Goal: Information Seeking & Learning: Find specific fact

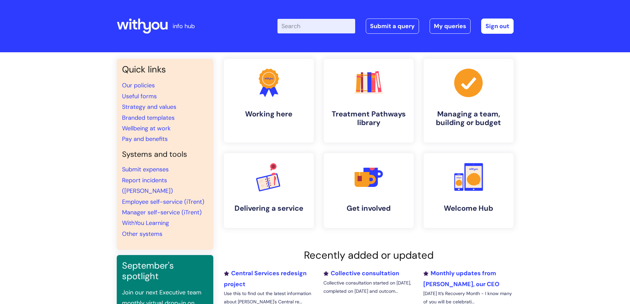
click at [304, 24] on input "Enter your search term here..." at bounding box center [317, 26] width 78 height 15
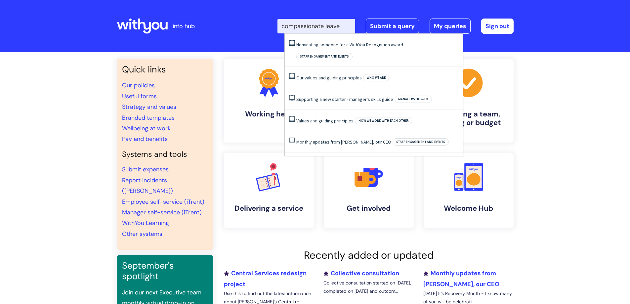
type input "compassionate leave"
click button "Search" at bounding box center [0, 0] width 0 height 0
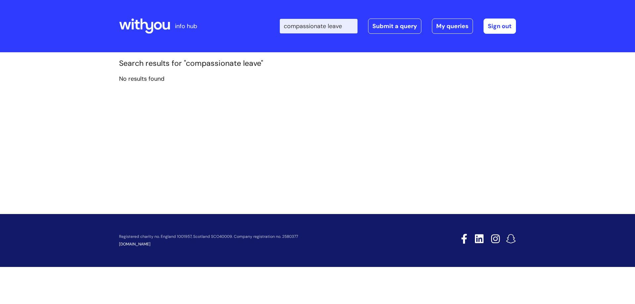
drag, startPoint x: 334, startPoint y: 24, endPoint x: 275, endPoint y: 34, distance: 59.7
click at [275, 34] on div "Enter your search term here... compassionate leave Search Submit a query My que…" at bounding box center [367, 26] width 298 height 39
type input "leave"
click button "Search" at bounding box center [0, 0] width 0 height 0
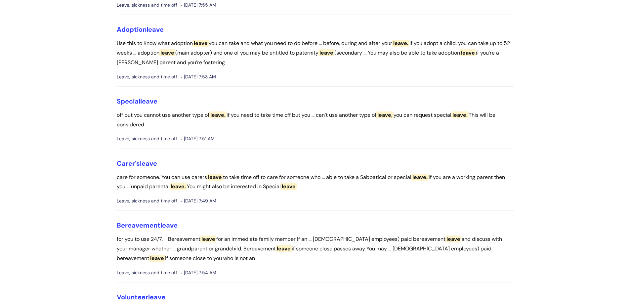
scroll to position [794, 0]
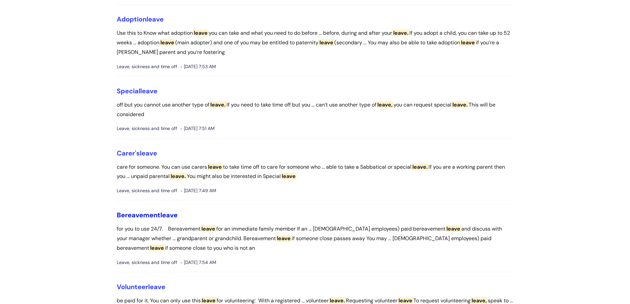
click at [154, 219] on link "Bereavement leave" at bounding box center [147, 215] width 61 height 9
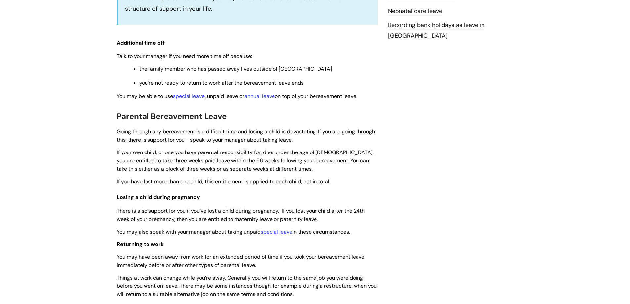
scroll to position [331, 0]
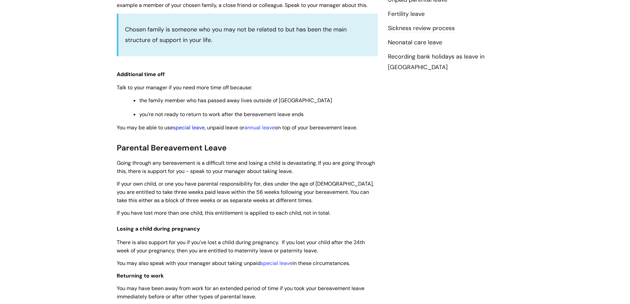
click at [191, 129] on link "special leave" at bounding box center [189, 127] width 32 height 7
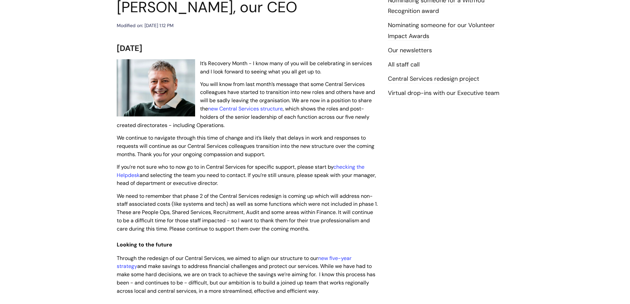
scroll to position [33, 0]
